Goal: Task Accomplishment & Management: Manage account settings

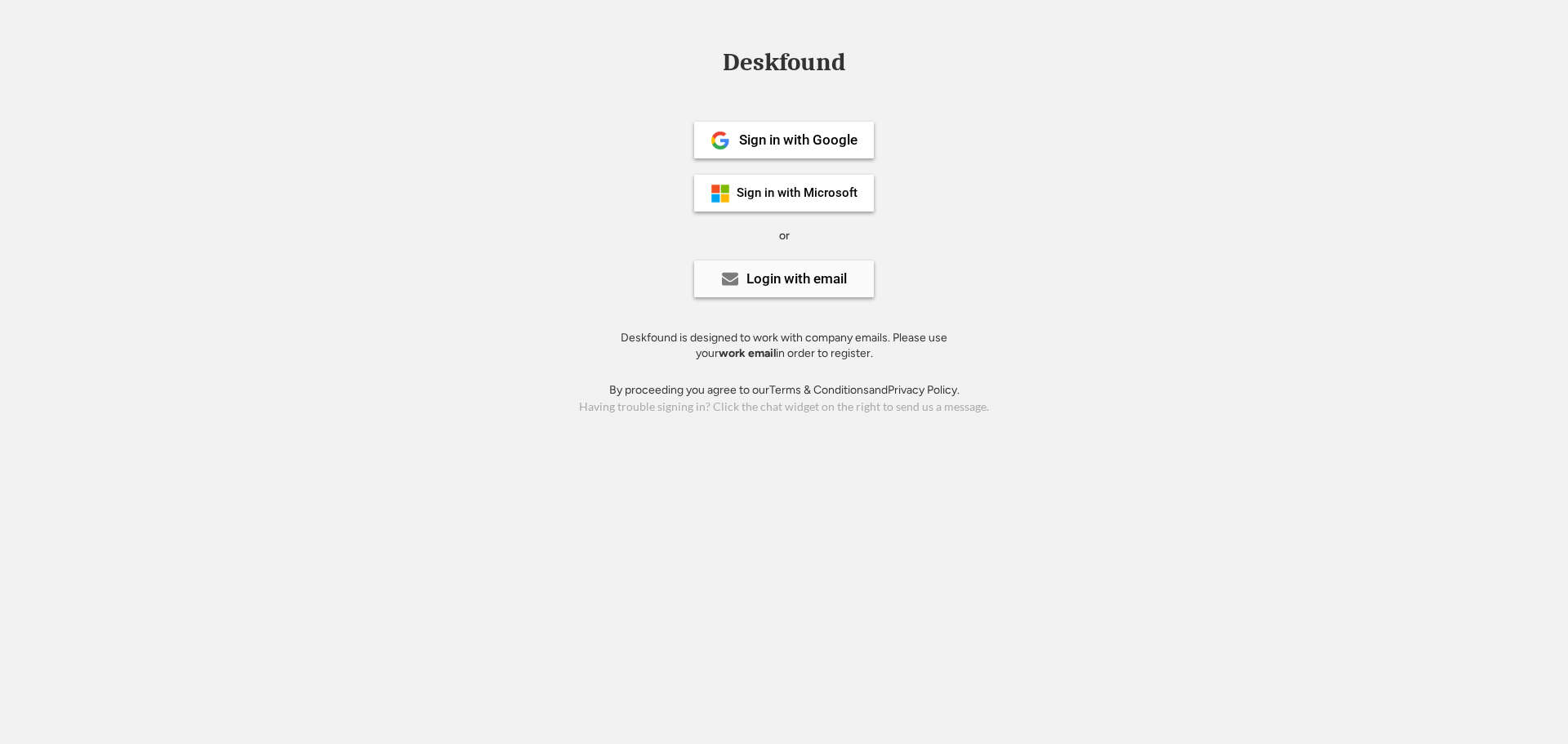
click at [758, 278] on div "Login with email" at bounding box center [796, 279] width 100 height 14
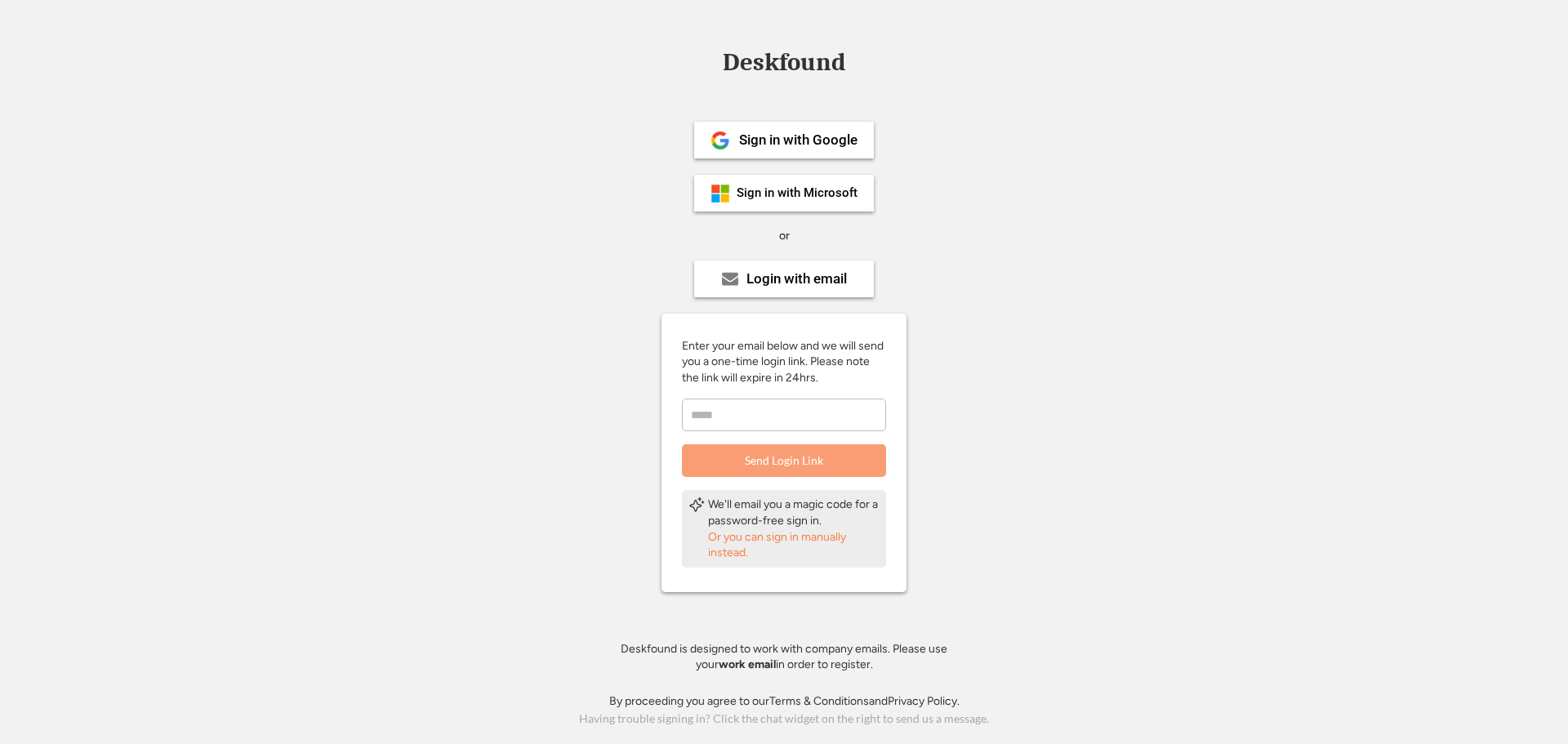
click at [748, 409] on input "email" at bounding box center [784, 415] width 204 height 33
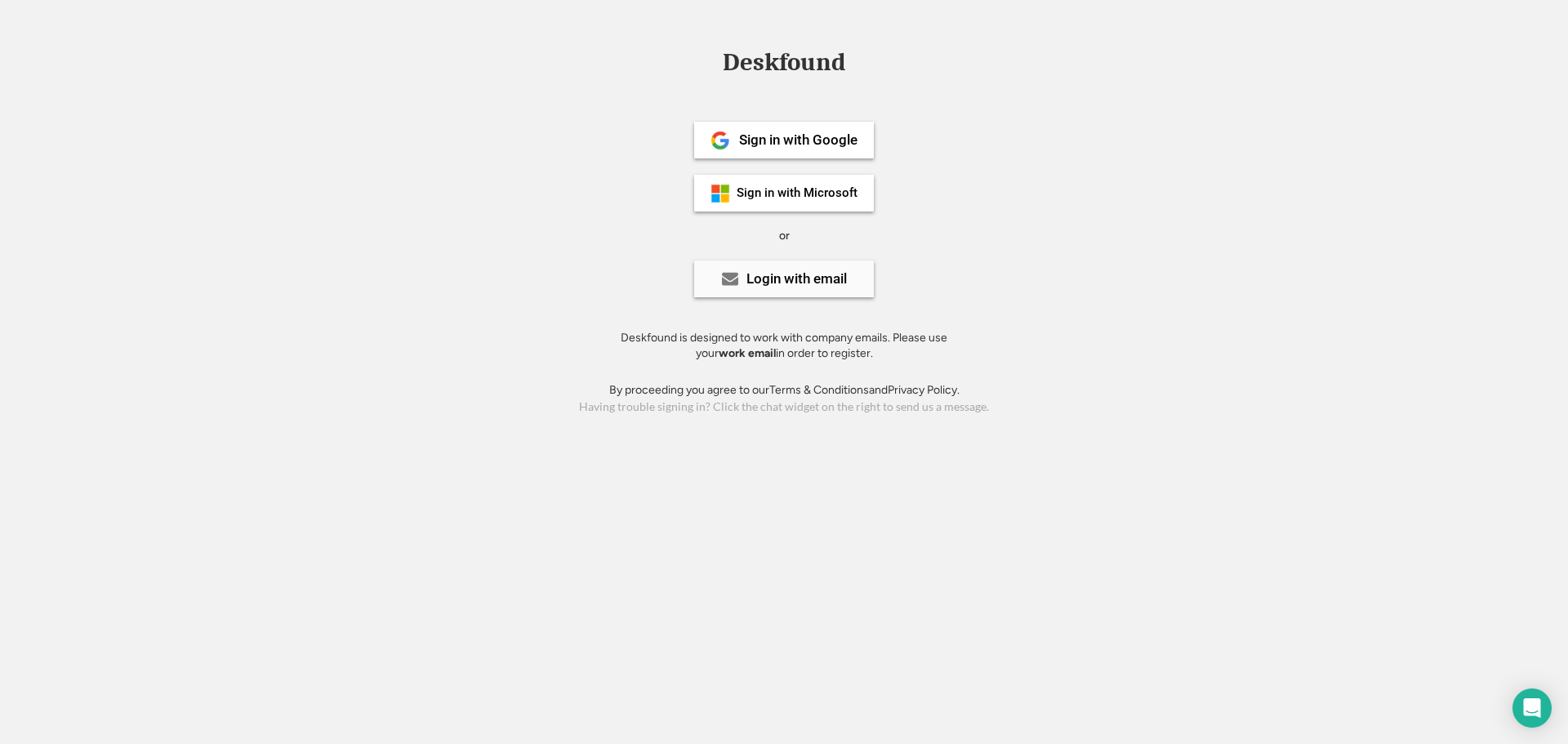
click at [777, 269] on div "Login with email" at bounding box center [783, 279] width 179 height 37
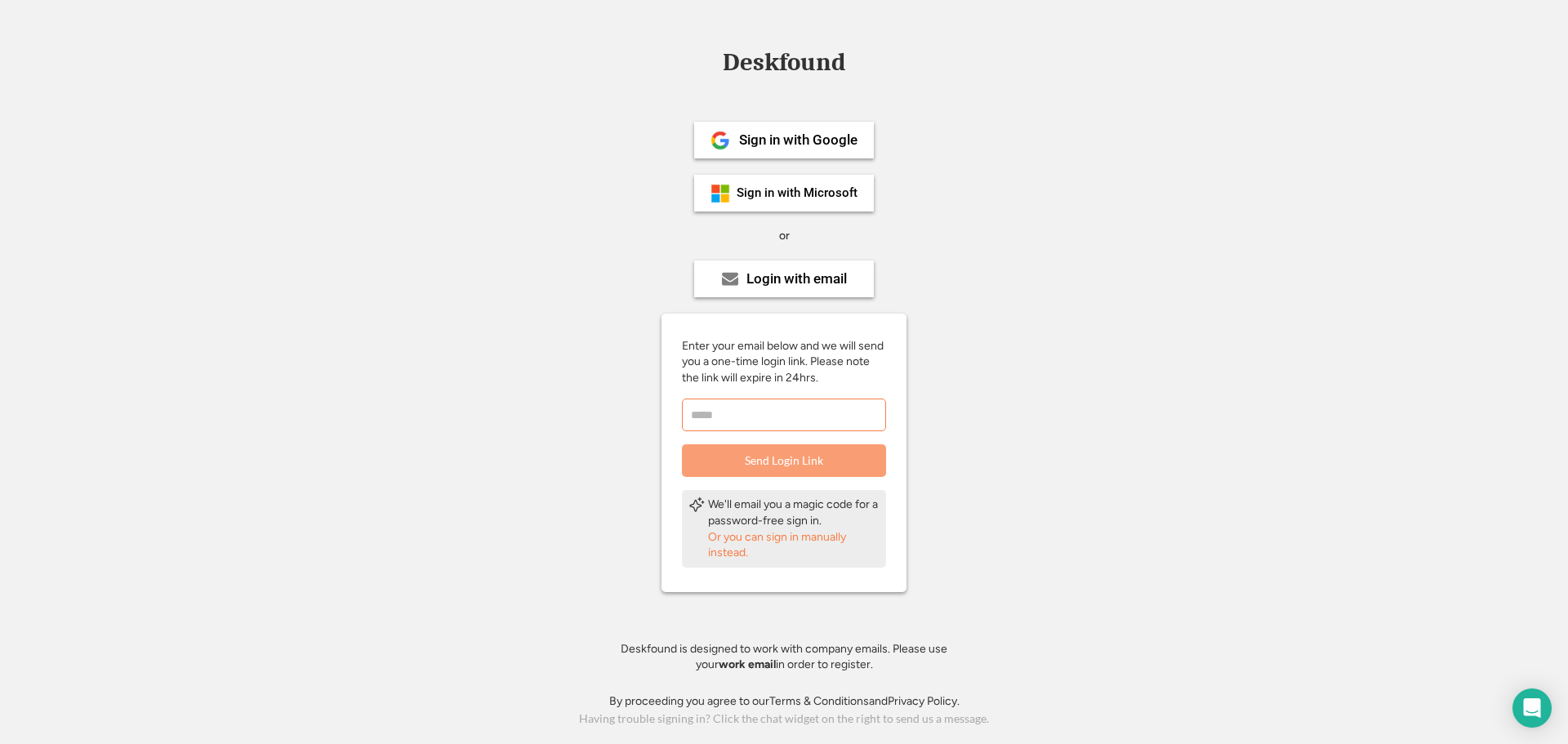
click at [761, 409] on input "email" at bounding box center [784, 415] width 204 height 33
type input "**********"
click at [783, 455] on button "Send Login Link" at bounding box center [784, 461] width 204 height 33
click at [781, 191] on div "Sign in with Microsoft" at bounding box center [797, 193] width 121 height 12
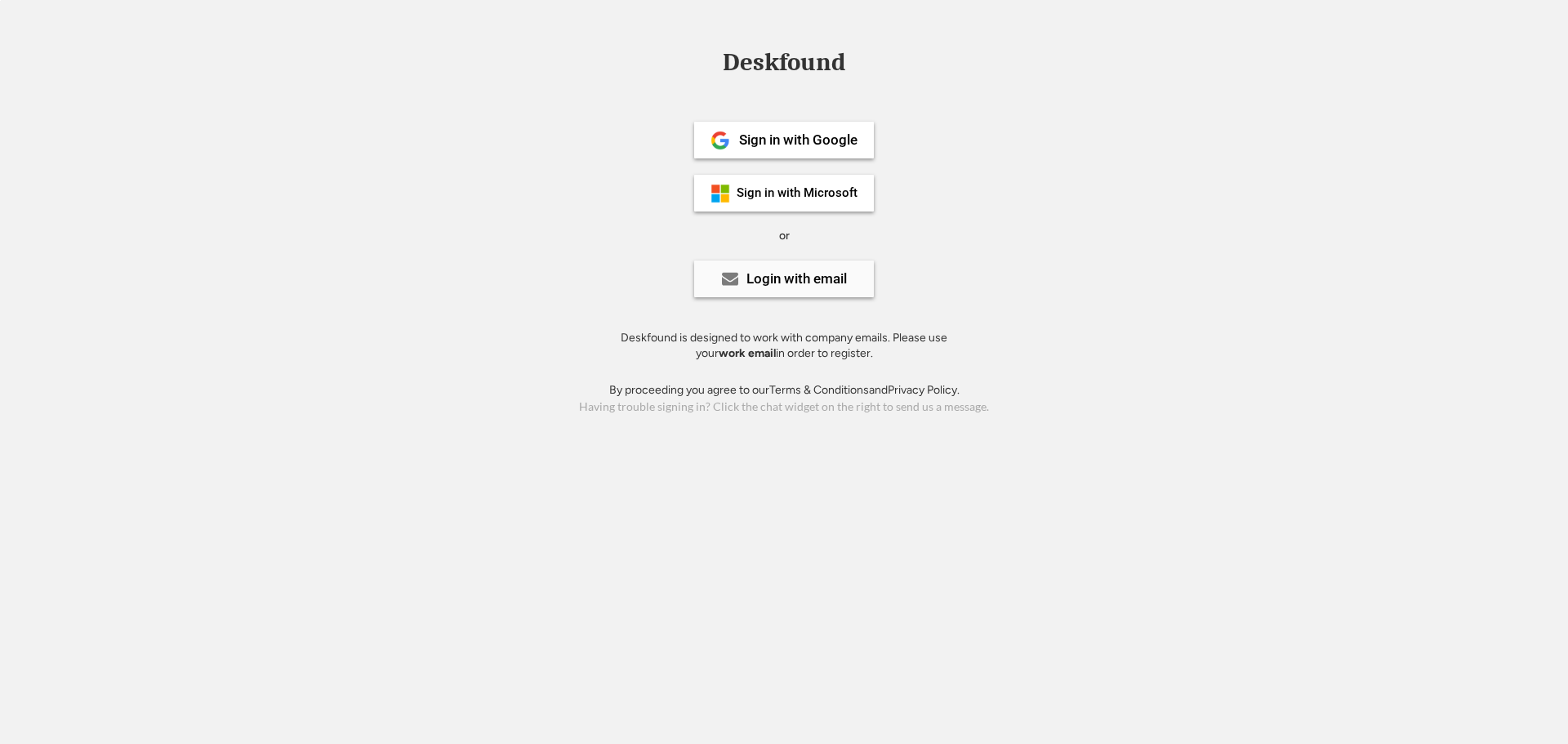
click at [812, 286] on div "Login with email" at bounding box center [796, 279] width 100 height 14
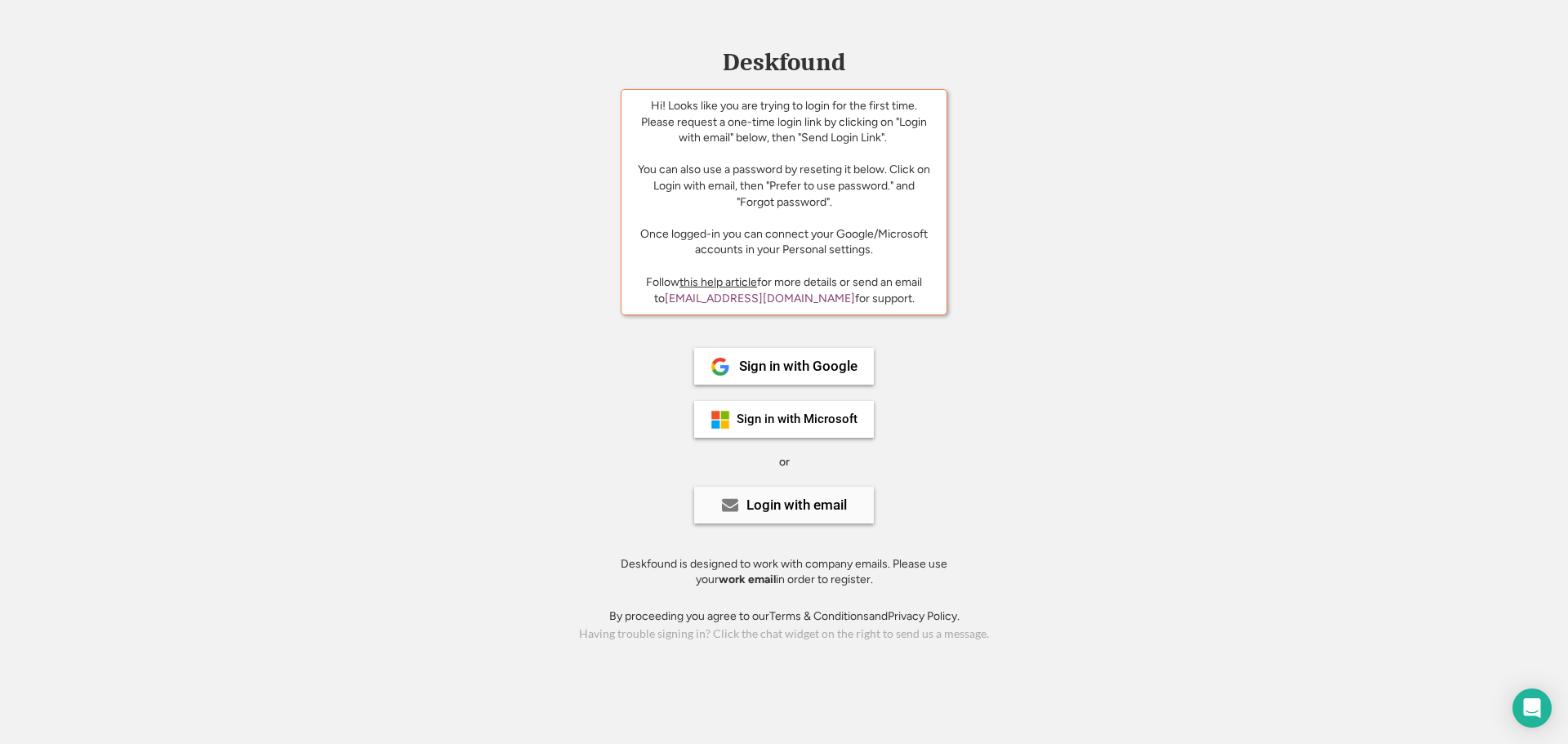
click at [765, 496] on div "Login with email" at bounding box center [783, 505] width 179 height 37
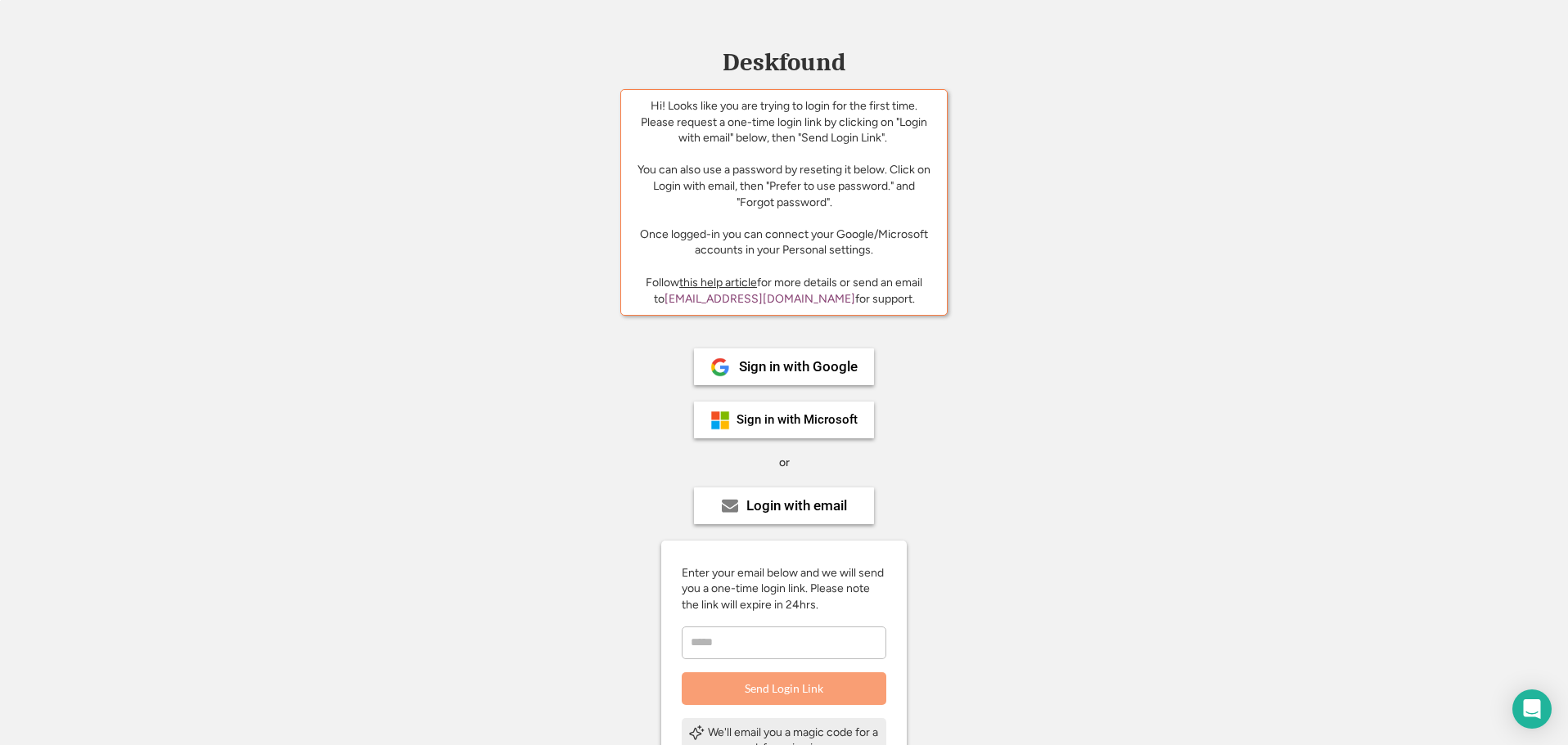
click at [765, 637] on input "email" at bounding box center [784, 643] width 205 height 33
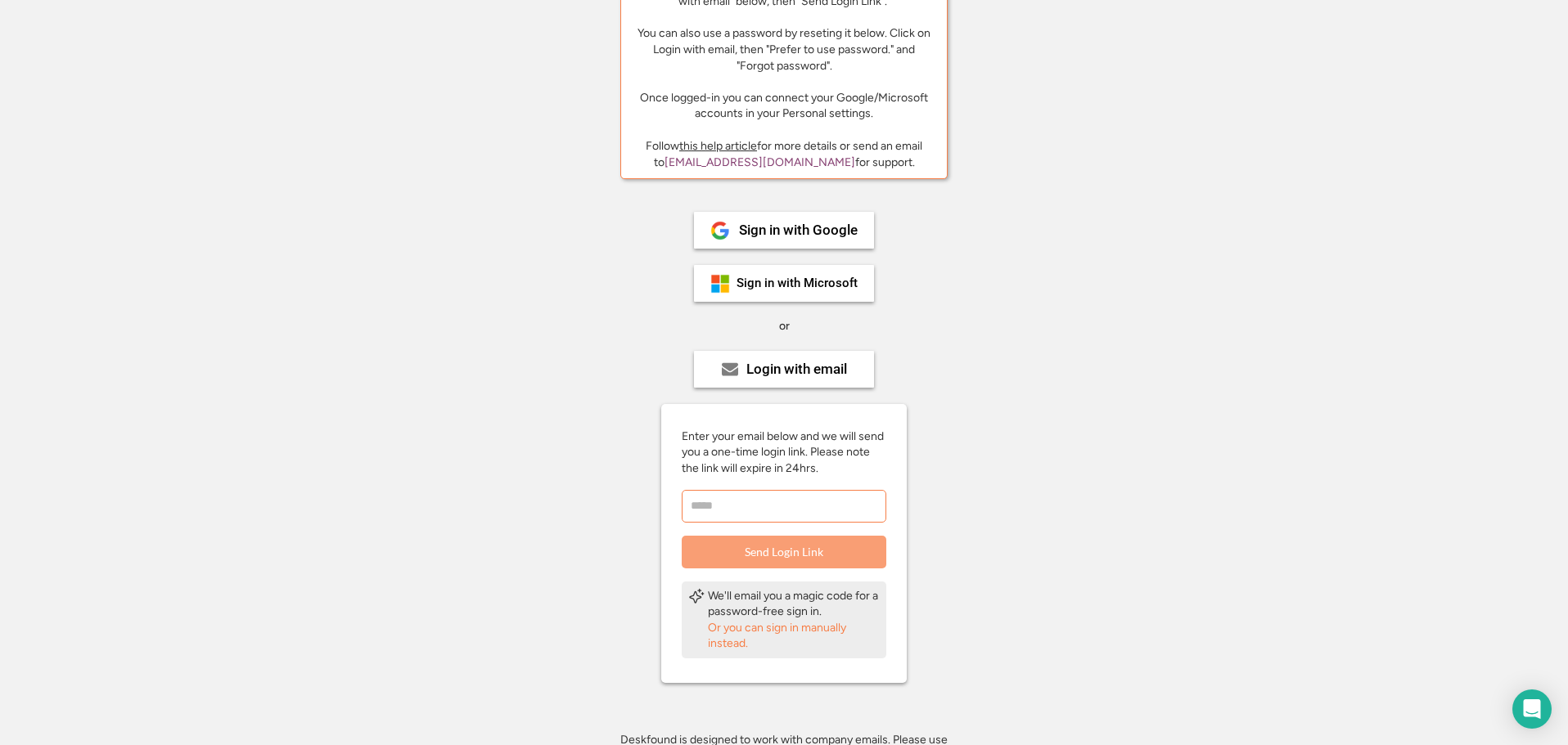
scroll to position [163, 0]
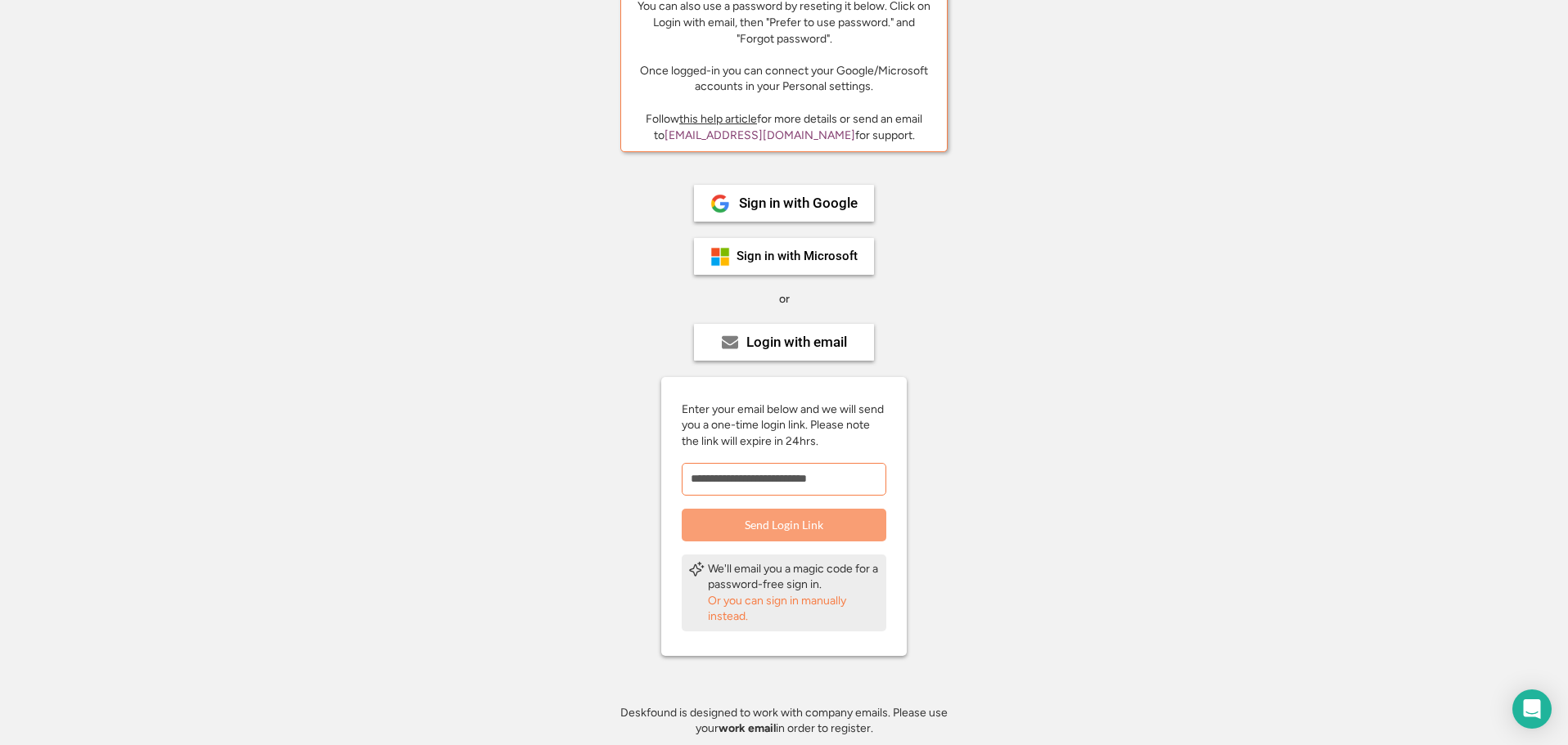
type input "**********"
click at [767, 535] on button "Send Login Link" at bounding box center [784, 525] width 205 height 33
click at [727, 609] on div "Or you can sign in manually instead." at bounding box center [794, 608] width 172 height 32
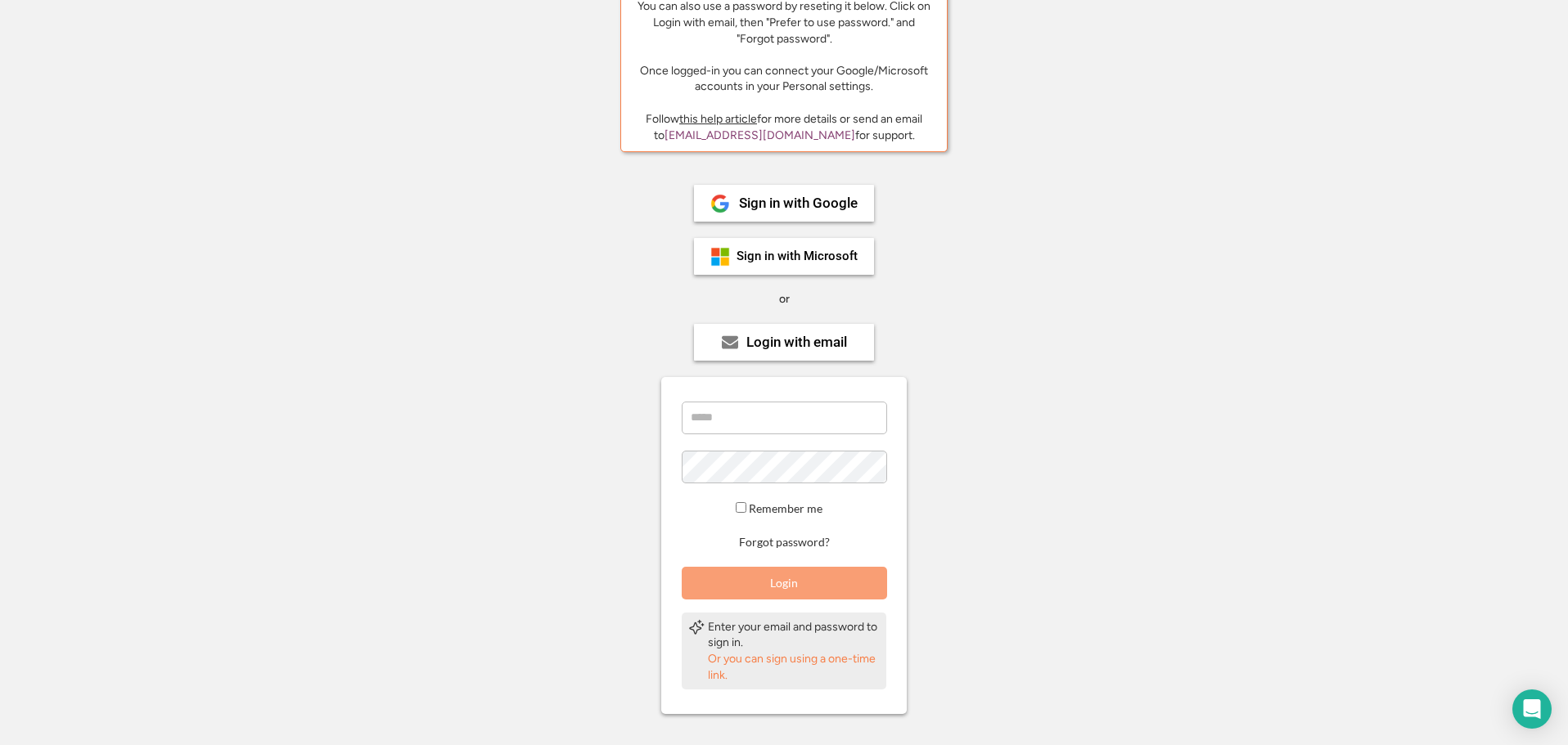
click at [509, 528] on div "Deskfound Hi! Looks like you are trying to login for the first time. Please req…" at bounding box center [784, 369] width 1568 height 967
